Goal: Task Accomplishment & Management: Manage account settings

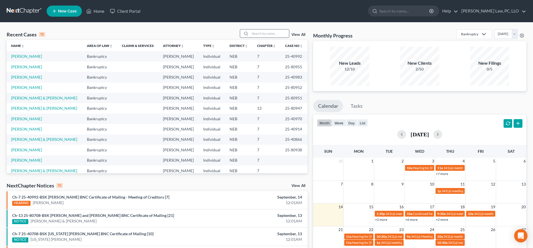
click at [263, 33] on input "search" at bounding box center [269, 33] width 39 height 8
type input "d"
type input "[PERSON_NAME]"
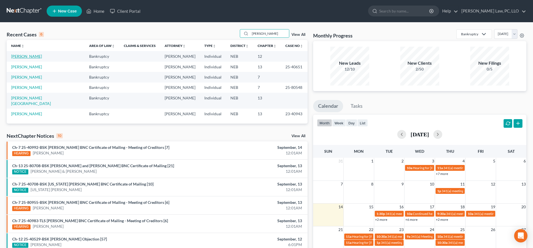
click at [24, 57] on link "[PERSON_NAME]" at bounding box center [26, 56] width 31 height 5
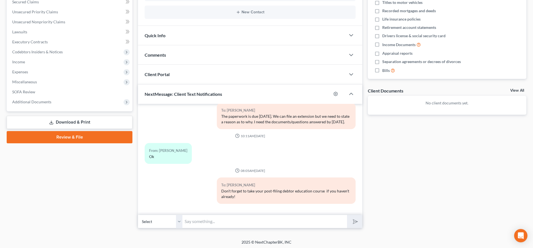
scroll to position [122, 0]
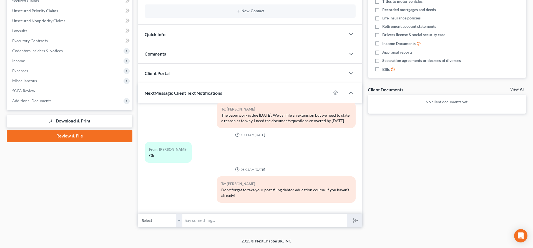
click at [75, 124] on link "Download & Print" at bounding box center [70, 121] width 126 height 13
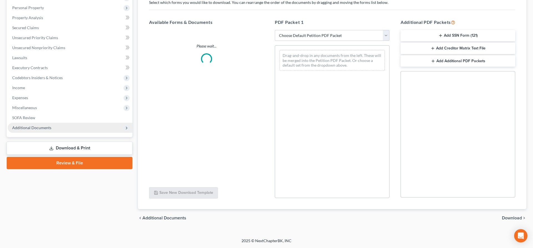
scroll to position [95, 0]
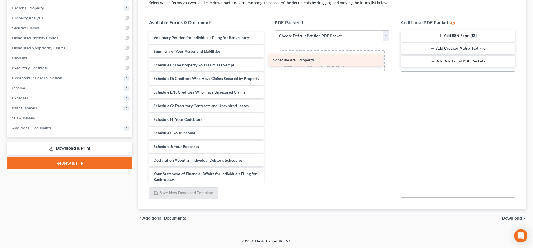
drag, startPoint x: 195, startPoint y: 63, endPoint x: 315, endPoint y: 58, distance: 120.4
click at [268, 58] on div "Schedule A/B: Property Voluntary Petition for Individuals Filing for Bankruptcy…" at bounding box center [207, 139] width 124 height 214
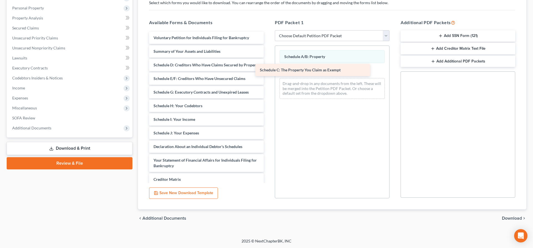
drag, startPoint x: 216, startPoint y: 65, endPoint x: 322, endPoint y: 70, distance: 106.5
click at [268, 70] on div "Schedule C: The Property You Claim as Exempt Voluntary Petition for Individuals…" at bounding box center [207, 132] width 124 height 200
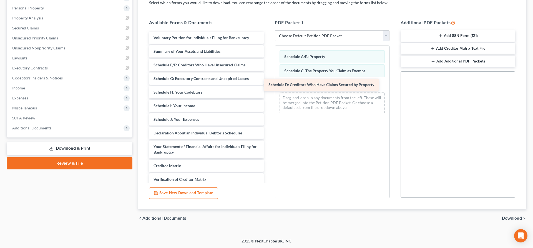
drag, startPoint x: 200, startPoint y: 65, endPoint x: 315, endPoint y: 85, distance: 116.7
click at [268, 85] on div "Schedule D: Creditors Who Have Claims Secured by Property Voluntary Petition fo…" at bounding box center [207, 125] width 124 height 187
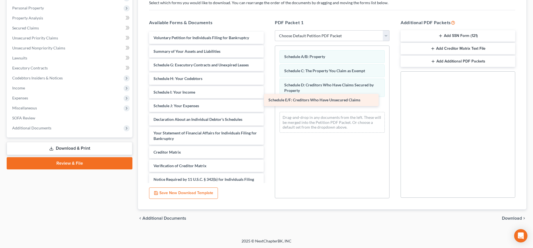
drag, startPoint x: 193, startPoint y: 65, endPoint x: 322, endPoint y: 99, distance: 133.0
click at [268, 100] on div "Schedule E/F: Creditors Who Have Unsecured Claims Voluntary Petition for Indivi…" at bounding box center [207, 118] width 124 height 173
click at [512, 219] on span "Download" at bounding box center [512, 218] width 20 height 4
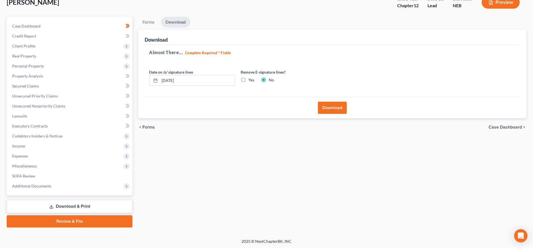
click at [328, 111] on button "Download" at bounding box center [332, 108] width 29 height 12
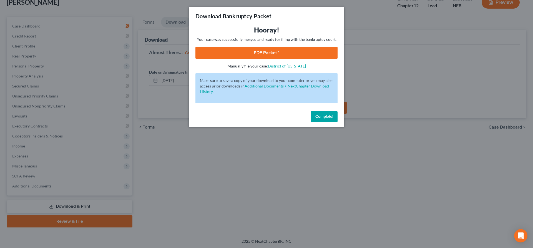
click at [247, 51] on link "PDF Packet 1" at bounding box center [267, 53] width 142 height 12
click at [327, 117] on span "Complete!" at bounding box center [324, 116] width 18 height 5
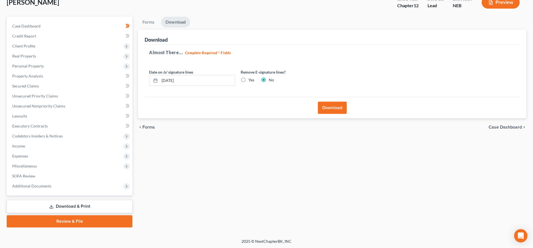
click at [66, 205] on link "Download & Print" at bounding box center [70, 206] width 126 height 13
click at [47, 124] on span "Executory Contracts" at bounding box center [30, 126] width 36 height 5
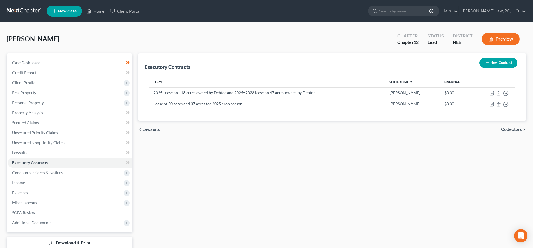
click at [85, 243] on link "Download & Print" at bounding box center [70, 243] width 126 height 13
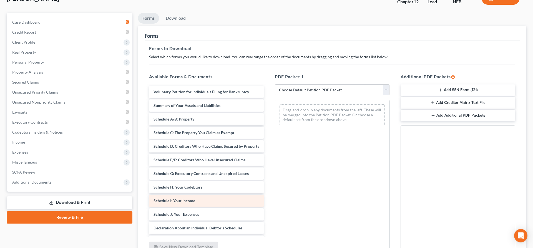
scroll to position [85, 0]
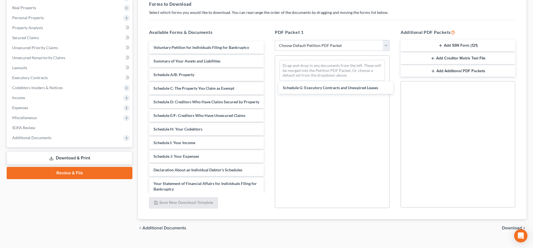
drag, startPoint x: 196, startPoint y: 130, endPoint x: 340, endPoint y: 82, distance: 152.3
click at [268, 82] on div "Schedule G: Executory Contracts and Unexpired Leases Voluntary Petition for Ind…" at bounding box center [207, 148] width 124 height 214
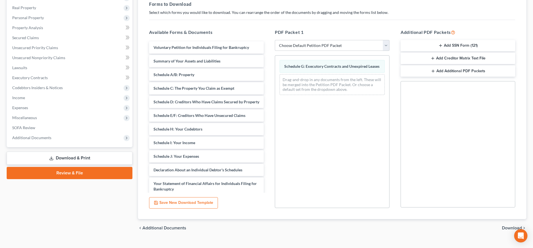
click at [508, 229] on span "Download" at bounding box center [512, 228] width 20 height 4
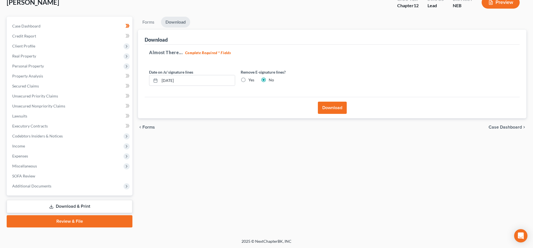
click at [328, 102] on button "Download" at bounding box center [332, 108] width 29 height 12
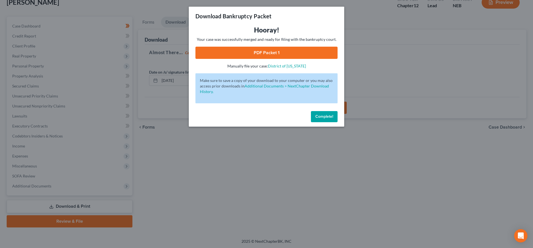
click at [267, 53] on link "PDF Packet 1" at bounding box center [267, 53] width 142 height 12
click at [335, 119] on button "Complete!" at bounding box center [324, 116] width 27 height 11
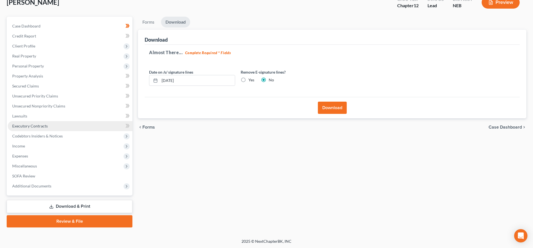
click at [70, 127] on link "Executory Contracts" at bounding box center [70, 126] width 125 height 10
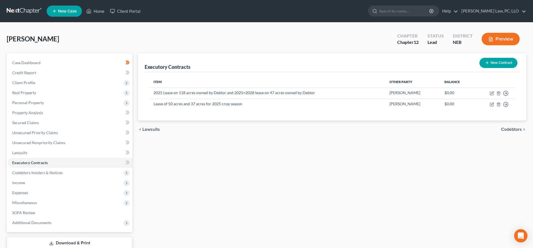
click at [89, 238] on link "Download & Print" at bounding box center [70, 243] width 126 height 13
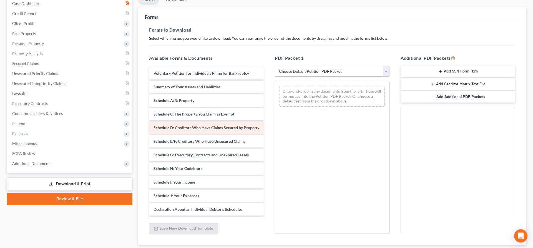
scroll to position [85, 0]
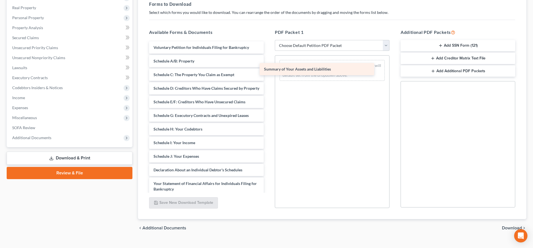
drag, startPoint x: 208, startPoint y: 62, endPoint x: 322, endPoint y: 69, distance: 114.1
click at [268, 69] on div "Summary of Your Assets and Liabilities Voluntary Petition for Individuals Filin…" at bounding box center [207, 148] width 124 height 214
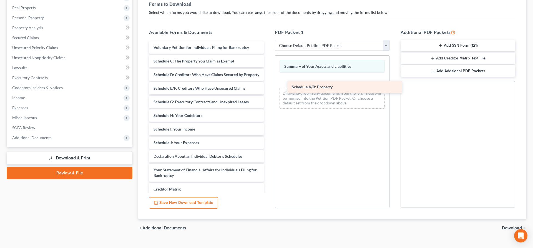
drag, startPoint x: 176, startPoint y: 63, endPoint x: 301, endPoint y: 83, distance: 127.4
click at [268, 83] on div "Schedule A/B: Property Voluntary Petition for Individuals Filing for Bankruptcy…" at bounding box center [207, 141] width 124 height 200
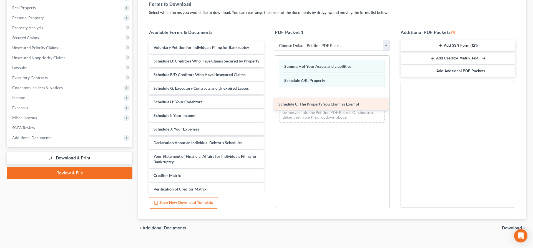
drag, startPoint x: 197, startPoint y: 64, endPoint x: 322, endPoint y: 107, distance: 132.3
click at [268, 107] on div "Schedule C: The Property You Claim as Exempt Voluntary Petition for Individuals…" at bounding box center [207, 134] width 124 height 187
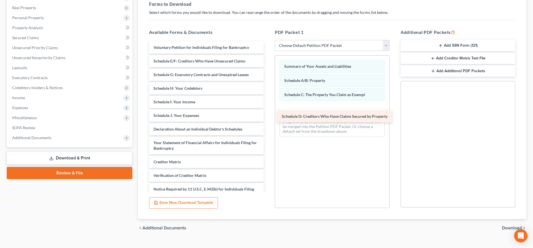
drag, startPoint x: 184, startPoint y: 61, endPoint x: 312, endPoint y: 117, distance: 139.8
click at [268, 117] on div "Schedule D: Creditors Who Have Claims Secured by Property Voluntary Petition fo…" at bounding box center [207, 127] width 124 height 173
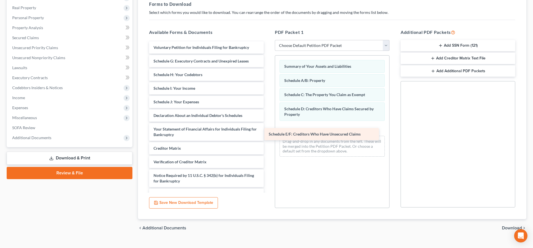
drag, startPoint x: 188, startPoint y: 62, endPoint x: 314, endPoint y: 140, distance: 147.4
click at [268, 140] on div "Schedule E/F: Creditors Who Have Unsecured Claims Voluntary Petition for Indivi…" at bounding box center [207, 120] width 124 height 159
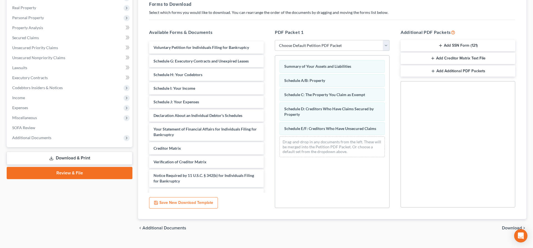
click at [504, 227] on span "Download" at bounding box center [512, 228] width 20 height 4
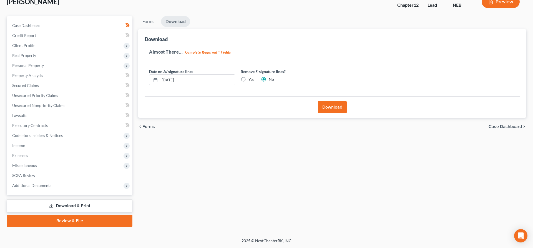
scroll to position [37, 0]
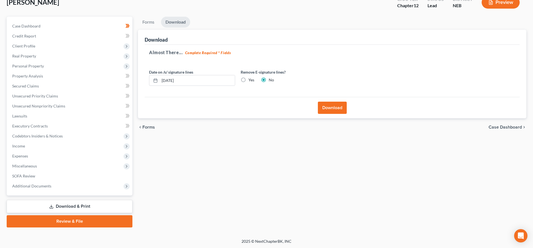
click at [333, 104] on button "Download" at bounding box center [332, 108] width 29 height 12
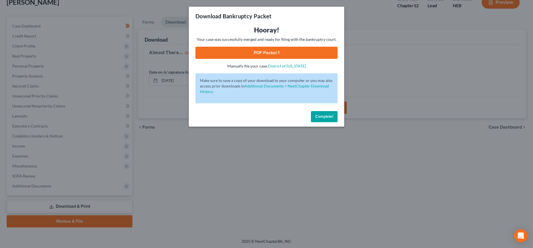
click at [270, 52] on link "PDF Packet 1" at bounding box center [267, 53] width 142 height 12
click at [316, 114] on button "Complete!" at bounding box center [324, 116] width 27 height 11
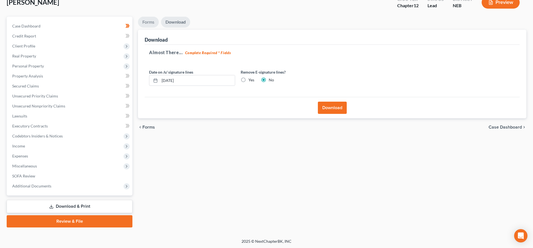
click at [151, 19] on link "Forms" at bounding box center [148, 22] width 21 height 11
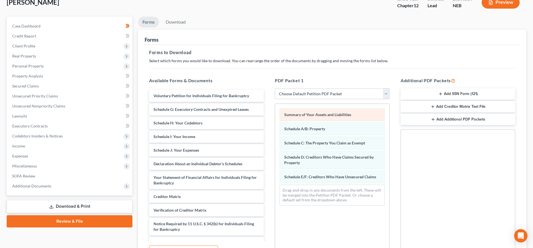
click at [294, 112] on div "Summary of Your Assets and Liabilities" at bounding box center [332, 114] width 105 height 13
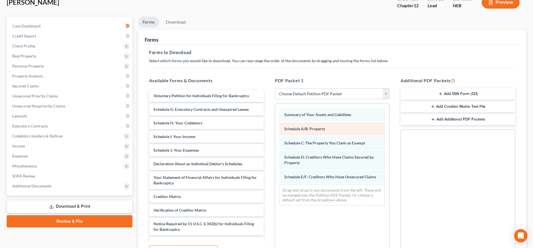
click at [304, 126] on span "Schedule A/B: Property" at bounding box center [304, 128] width 41 height 5
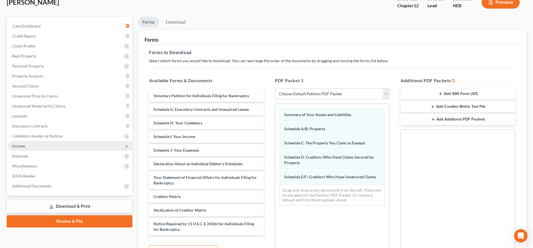
click at [61, 142] on span "Income" at bounding box center [70, 146] width 125 height 10
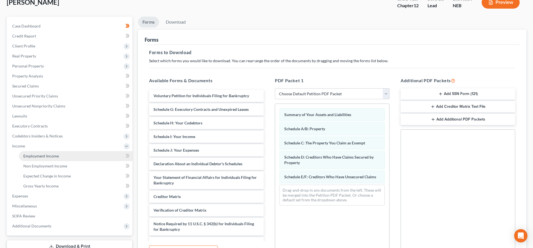
click at [49, 159] on link "Employment Income" at bounding box center [76, 156] width 114 height 10
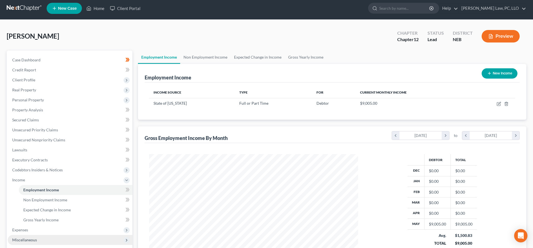
scroll to position [77, 0]
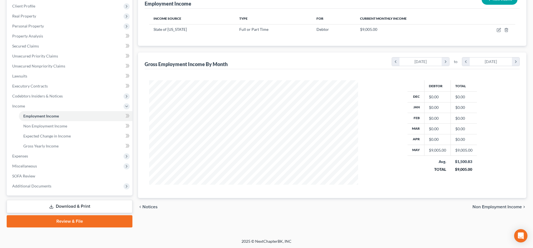
click at [76, 205] on link "Download & Print" at bounding box center [70, 206] width 126 height 13
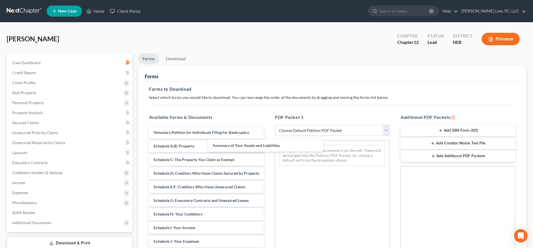
drag, startPoint x: 217, startPoint y: 145, endPoint x: 329, endPoint y: 143, distance: 111.4
click at [268, 144] on div "Summary of Your Assets and Liabilities Voluntary Petition for Individuals Filin…" at bounding box center [207, 233] width 124 height 214
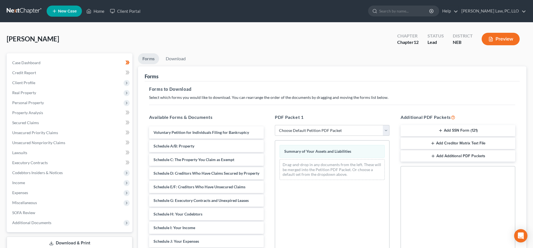
scroll to position [95, 0]
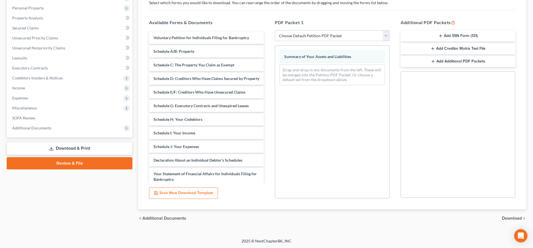
click at [512, 220] on span "Download" at bounding box center [512, 218] width 20 height 4
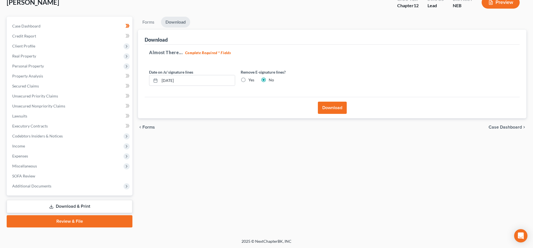
click at [340, 105] on button "Download" at bounding box center [332, 108] width 29 height 12
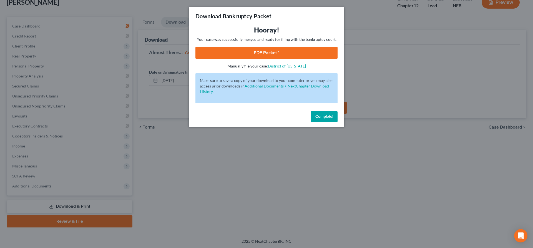
click at [244, 55] on link "PDF Packet 1" at bounding box center [267, 53] width 142 height 12
click at [317, 114] on button "Complete!" at bounding box center [324, 116] width 27 height 11
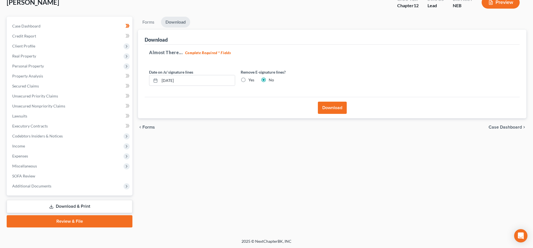
scroll to position [0, 0]
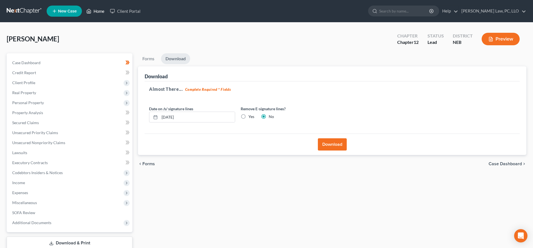
click at [97, 11] on link "Home" at bounding box center [96, 11] width 24 height 10
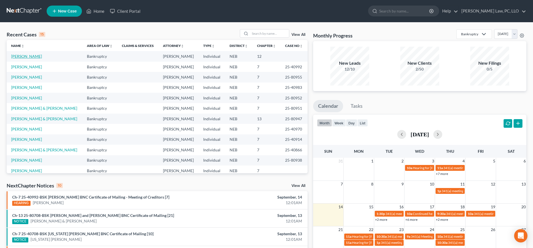
click at [24, 56] on link "[PERSON_NAME]" at bounding box center [26, 56] width 31 height 5
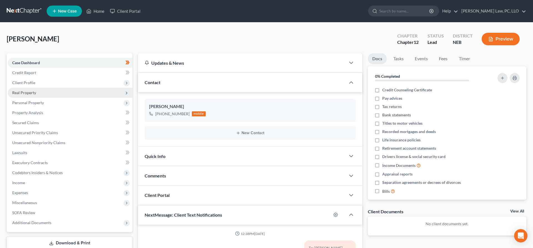
scroll to position [208, 0]
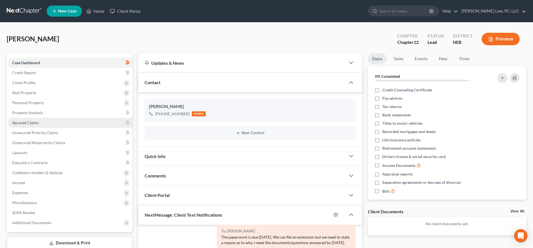
click at [28, 118] on link "Secured Claims" at bounding box center [70, 123] width 125 height 10
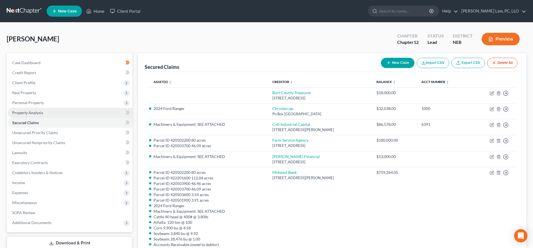
click at [48, 113] on link "Property Analysis" at bounding box center [70, 113] width 125 height 10
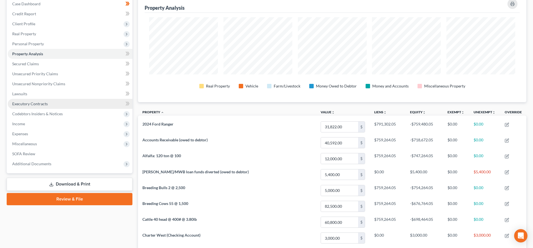
scroll to position [50, 0]
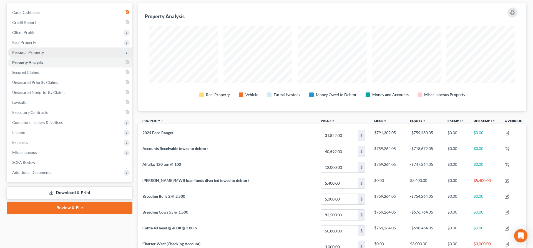
click at [35, 51] on span "Personal Property" at bounding box center [28, 52] width 32 height 5
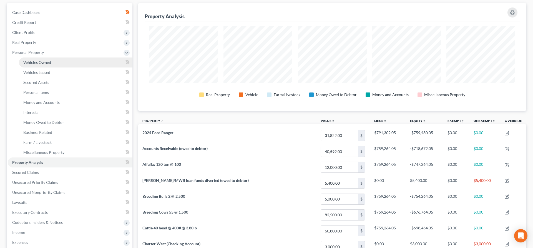
click at [39, 62] on span "Vehicles Owned" at bounding box center [37, 62] width 28 height 5
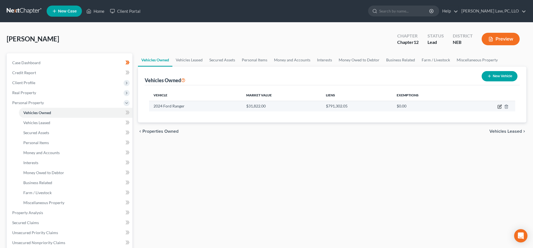
click at [500, 107] on icon "button" at bounding box center [500, 106] width 4 height 4
select select "0"
select select "2"
select select "0"
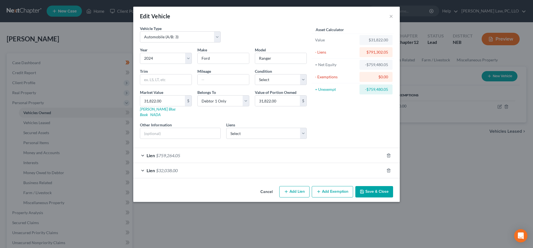
click at [183, 154] on div "Lien $759,264.05" at bounding box center [258, 155] width 251 height 15
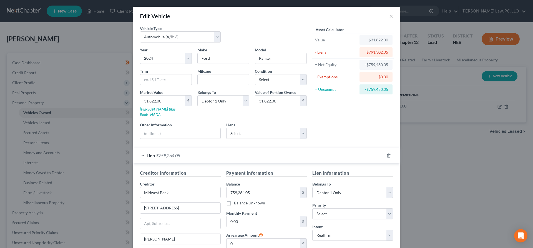
click at [183, 154] on div "Lien $759,264.05" at bounding box center [258, 155] width 251 height 15
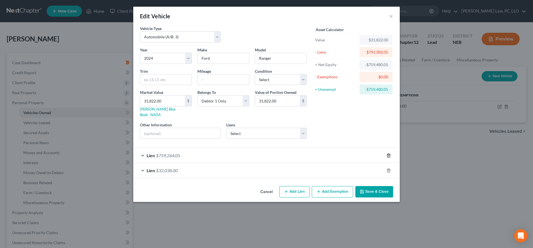
click at [388, 153] on icon "button" at bounding box center [389, 155] width 4 height 4
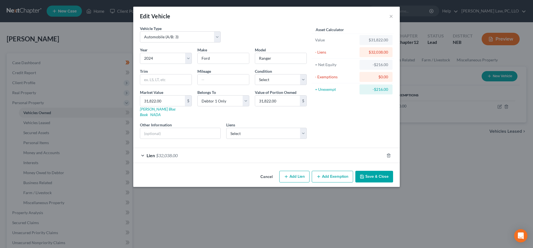
click at [378, 171] on button "Save & Close" at bounding box center [374, 177] width 38 height 12
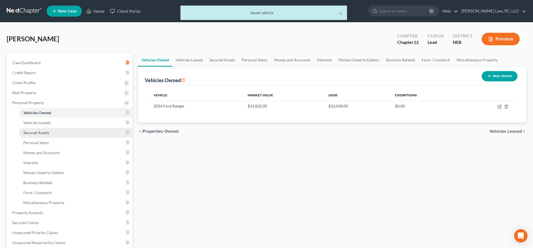
click at [44, 133] on span "Secured Assets" at bounding box center [36, 132] width 26 height 5
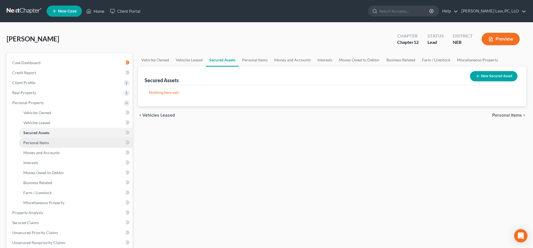
click at [47, 144] on span "Personal Items" at bounding box center [36, 142] width 26 height 5
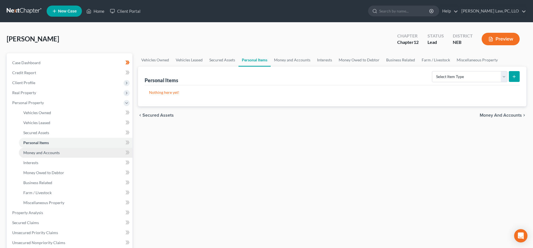
click at [47, 152] on span "Money and Accounts" at bounding box center [41, 152] width 36 height 5
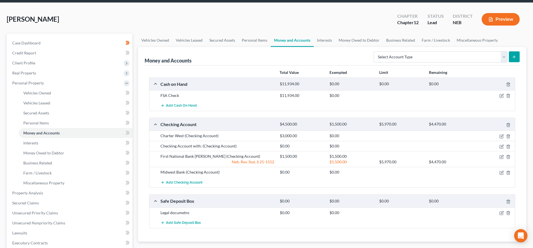
scroll to position [28, 0]
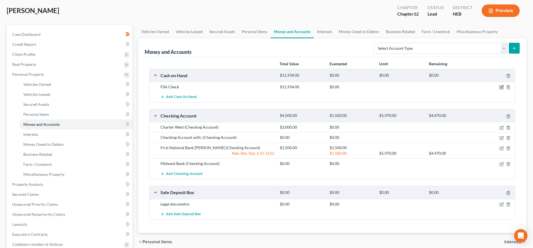
click at [503, 87] on icon "button" at bounding box center [502, 87] width 4 height 4
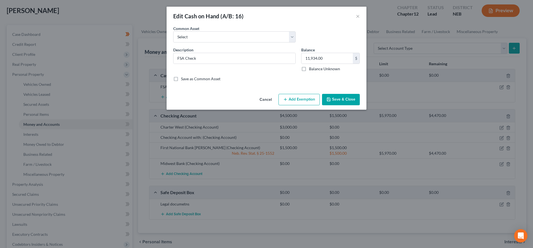
click at [287, 101] on icon "button" at bounding box center [285, 99] width 4 height 4
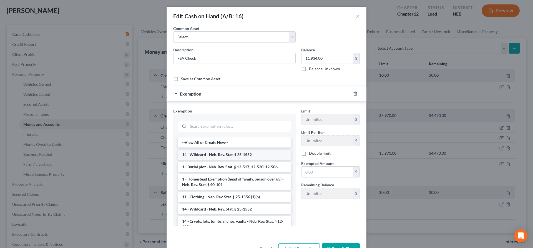
click at [226, 156] on li "14 - Wildcard - Neb. Rev. Stat. § 25-1552" at bounding box center [235, 155] width 114 height 10
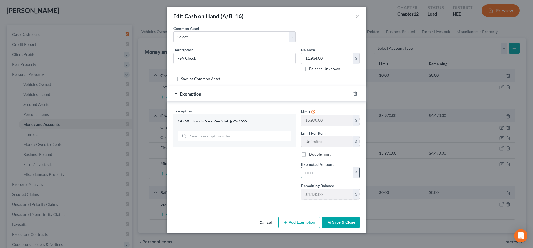
click at [330, 176] on input "text" at bounding box center [327, 172] width 51 height 11
type input "4,470.00"
click at [352, 222] on button "Save & Close" at bounding box center [341, 223] width 38 height 12
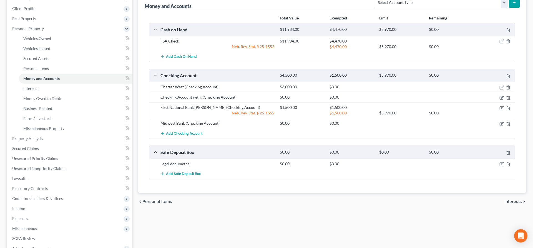
scroll to position [85, 0]
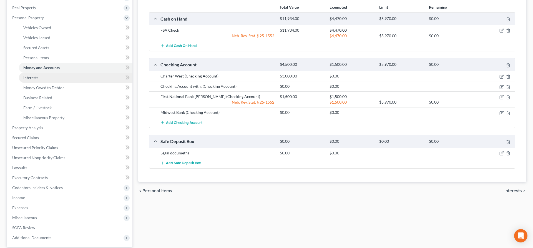
click at [39, 77] on link "Interests" at bounding box center [76, 78] width 114 height 10
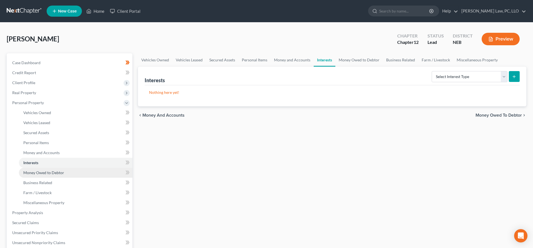
click at [60, 172] on span "Money Owed to Debtor" at bounding box center [43, 172] width 41 height 5
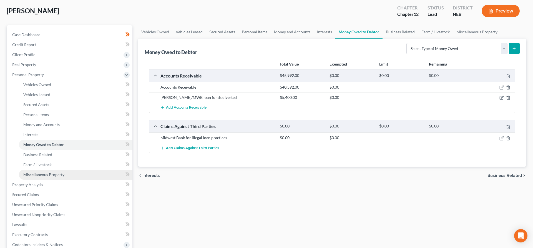
scroll to position [28, 0]
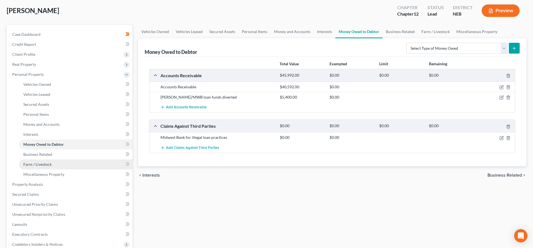
click at [49, 165] on span "Farm / Livestock" at bounding box center [37, 164] width 28 height 5
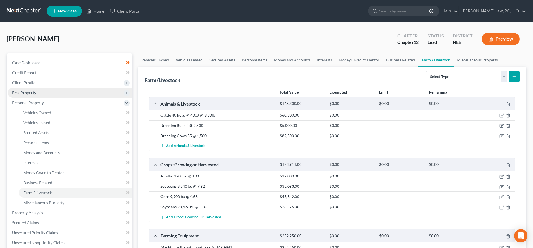
click at [40, 91] on span "Real Property" at bounding box center [70, 93] width 125 height 10
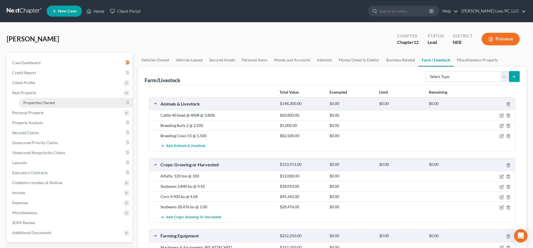
click at [53, 101] on span "Properties Owned" at bounding box center [39, 102] width 32 height 5
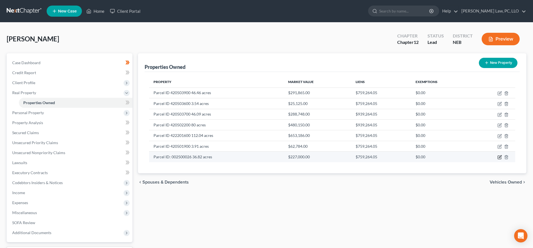
click at [499, 157] on icon "button" at bounding box center [500, 157] width 2 height 2
select select "30"
select select "0"
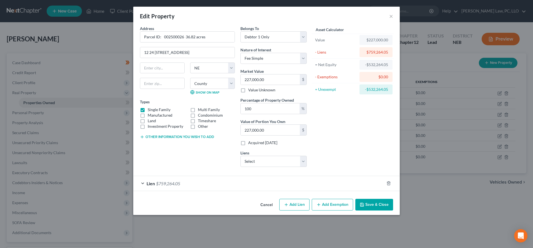
click at [326, 206] on button "Add Exemption" at bounding box center [332, 205] width 41 height 12
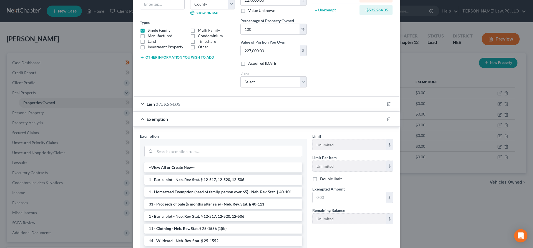
scroll to position [85, 0]
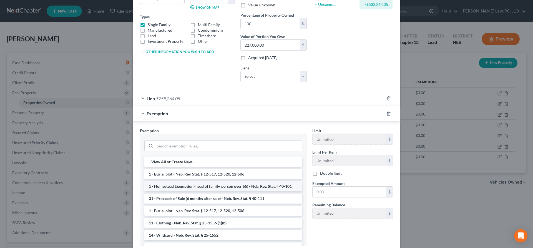
click at [227, 186] on li "1 - Homestead Exemption (head of family, person over 65) - Neb. Rev. Stat. § 40…" at bounding box center [223, 186] width 158 height 10
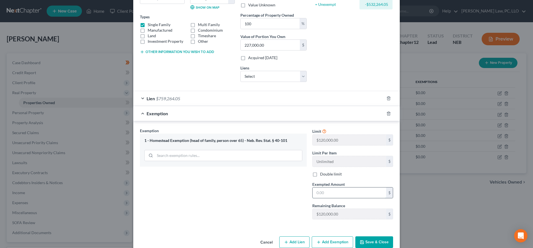
click at [343, 194] on input "text" at bounding box center [350, 192] width 74 height 11
type input "120,000.00"
click at [366, 243] on button "Save & Close" at bounding box center [374, 242] width 38 height 12
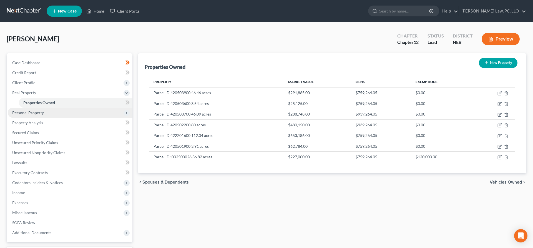
click at [41, 114] on span "Personal Property" at bounding box center [28, 112] width 32 height 5
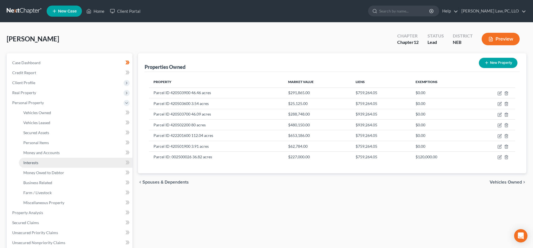
click at [41, 163] on link "Interests" at bounding box center [76, 163] width 114 height 10
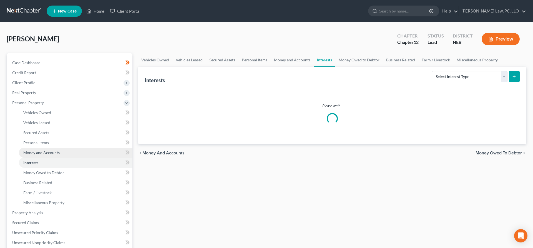
click at [47, 153] on span "Money and Accounts" at bounding box center [41, 152] width 36 height 5
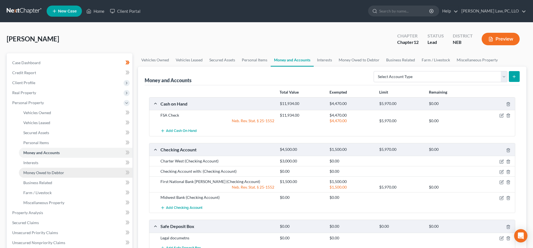
click at [44, 172] on span "Money Owed to Debtor" at bounding box center [43, 172] width 41 height 5
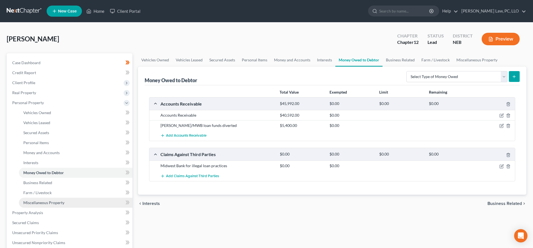
click at [49, 204] on span "Miscellaneous Property" at bounding box center [43, 202] width 41 height 5
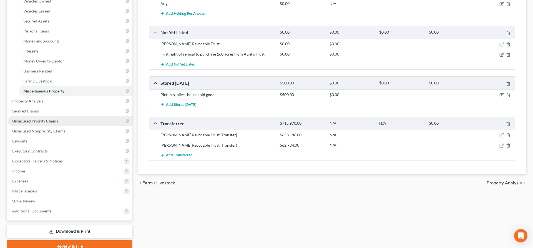
scroll to position [137, 0]
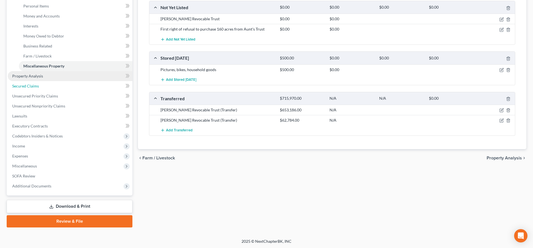
click at [42, 80] on ul "Case Dashboard Payments Invoices Payments Payments Credit Report Client Profile" at bounding box center [70, 56] width 125 height 270
click at [42, 77] on span "Property Analysis" at bounding box center [27, 76] width 31 height 5
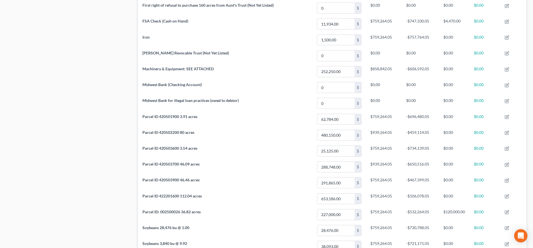
scroll to position [447, 0]
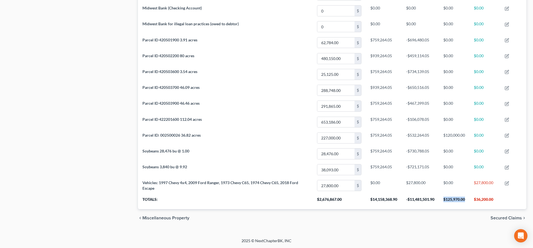
drag, startPoint x: 467, startPoint y: 197, endPoint x: 443, endPoint y: 198, distance: 23.9
click at [443, 198] on th "$125,970.00" at bounding box center [454, 202] width 31 height 16
copy th "$125,970.00"
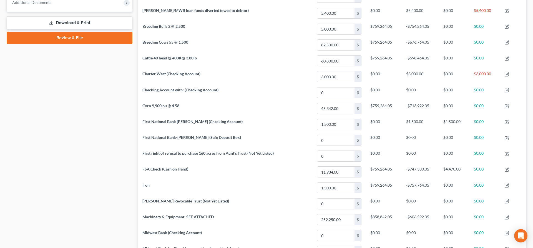
click at [79, 21] on link "Download & Print" at bounding box center [70, 22] width 126 height 13
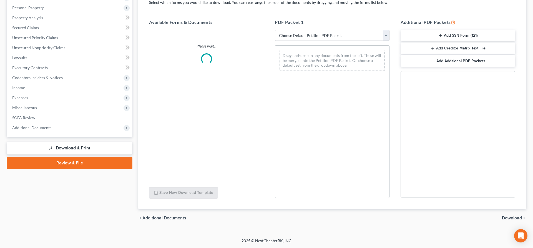
scroll to position [95, 0]
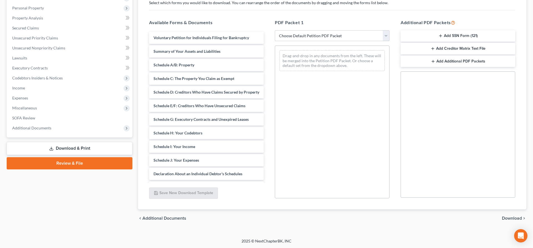
click at [275, 30] on select "Choose Default Petition PDF Packet Complete Bankruptcy Petition (all forms and …" at bounding box center [332, 35] width 115 height 11
select select "2"
click option "Amended Forms" at bounding box center [0, 0] width 0 height 0
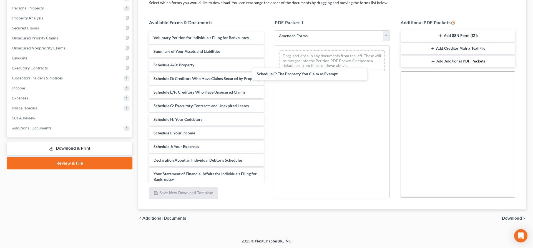
drag, startPoint x: 189, startPoint y: 81, endPoint x: 333, endPoint y: 75, distance: 143.7
click at [268, 76] on div "Schedule C: The Property You Claim as Exempt Voluntary Petition for Individuals…" at bounding box center [207, 139] width 124 height 214
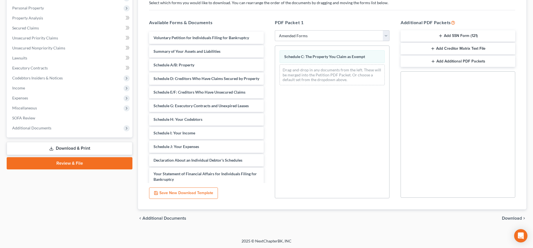
click at [504, 218] on span "Download" at bounding box center [512, 218] width 20 height 4
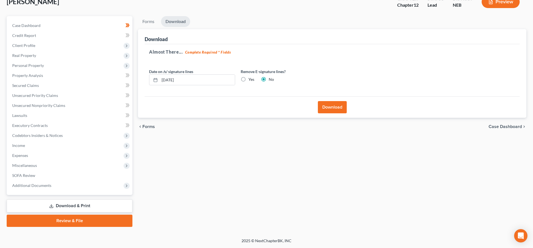
scroll to position [37, 0]
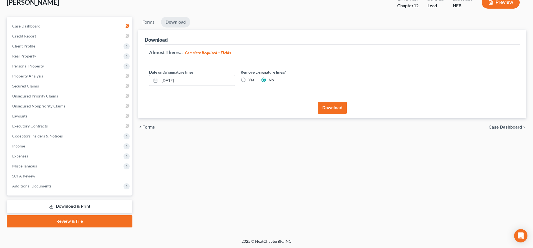
click at [324, 109] on button "Download" at bounding box center [332, 108] width 29 height 12
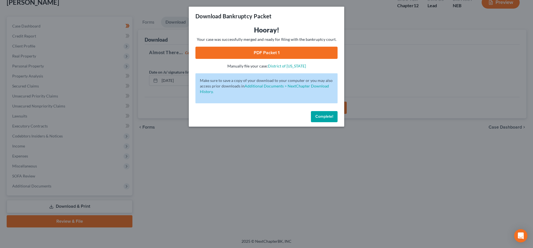
click at [259, 55] on link "PDF Packet 1" at bounding box center [267, 53] width 142 height 12
